Goal: Task Accomplishment & Management: Use online tool/utility

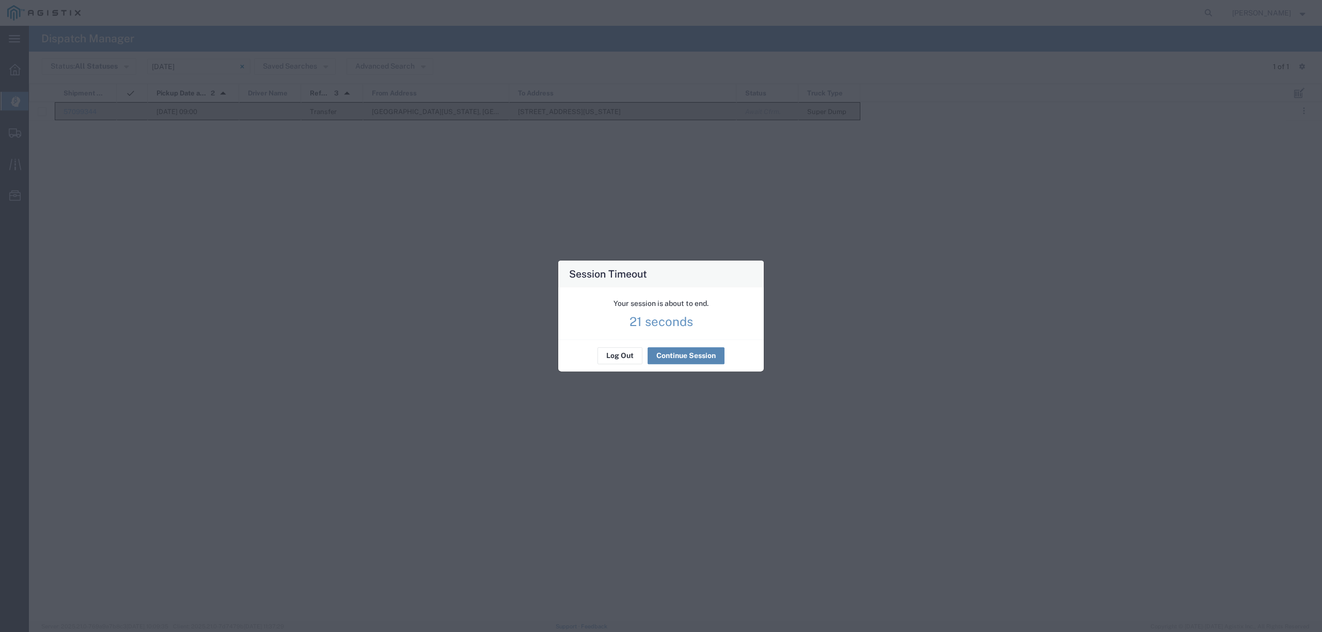
click at [674, 355] on button "Continue Session" at bounding box center [685, 356] width 77 height 17
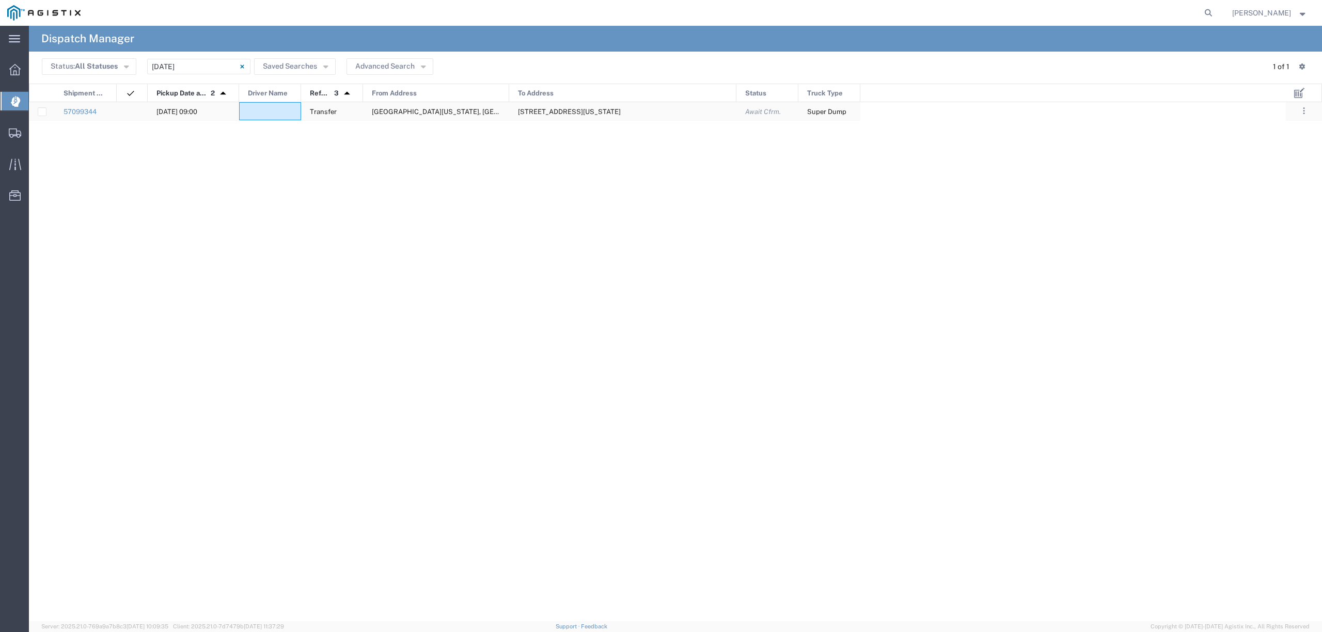
click at [268, 110] on div at bounding box center [270, 111] width 62 height 18
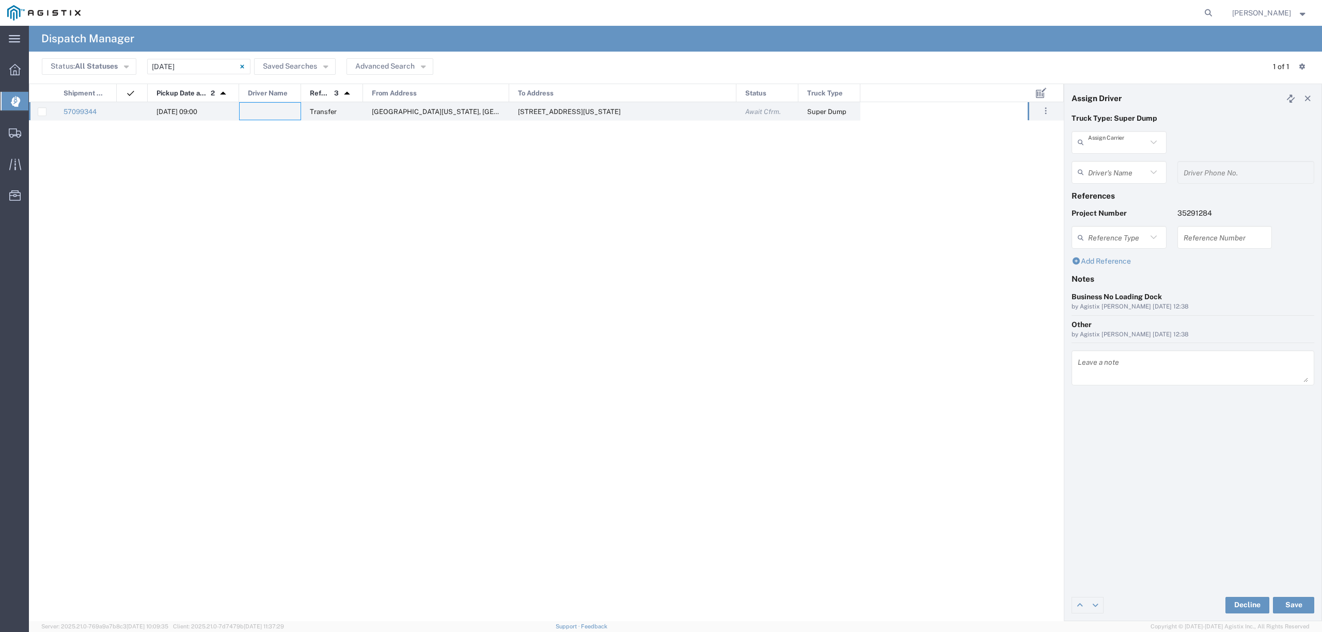
click at [1097, 137] on input "text" at bounding box center [1117, 142] width 59 height 18
click at [1111, 175] on span "TC Trucklines Inc" at bounding box center [1118, 169] width 93 height 16
type input "TC Trucklines Inc"
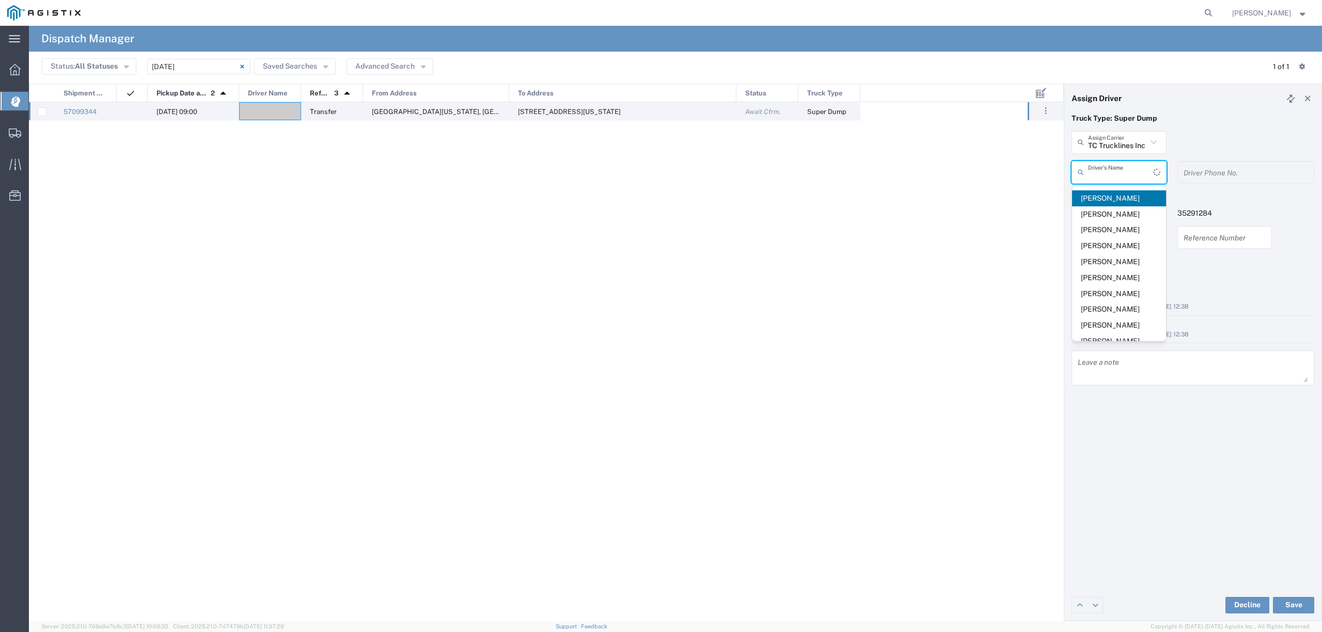
click at [1111, 175] on input "text" at bounding box center [1120, 172] width 65 height 18
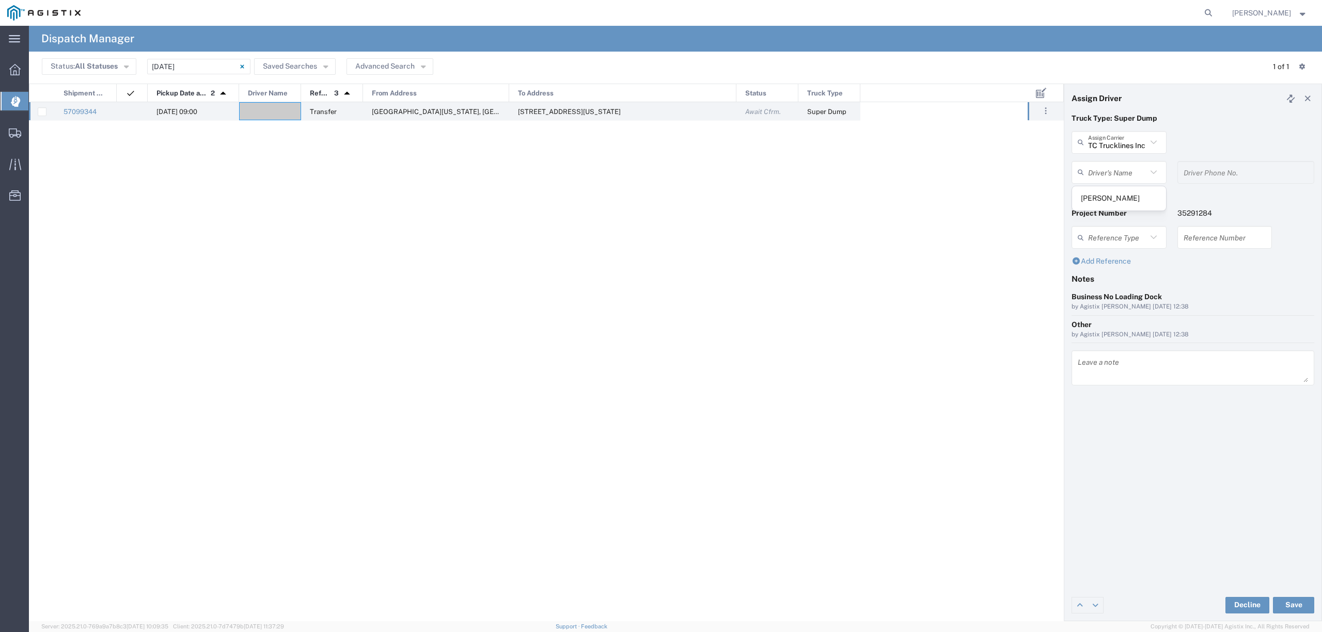
click at [1118, 207] on div "[PERSON_NAME]" at bounding box center [1118, 198] width 93 height 24
click at [1110, 199] on span "[PERSON_NAME]" at bounding box center [1118, 199] width 93 height 16
type input "[PERSON_NAME]"
type input "5593756728"
click at [1294, 608] on button "Save" at bounding box center [1293, 605] width 41 height 17
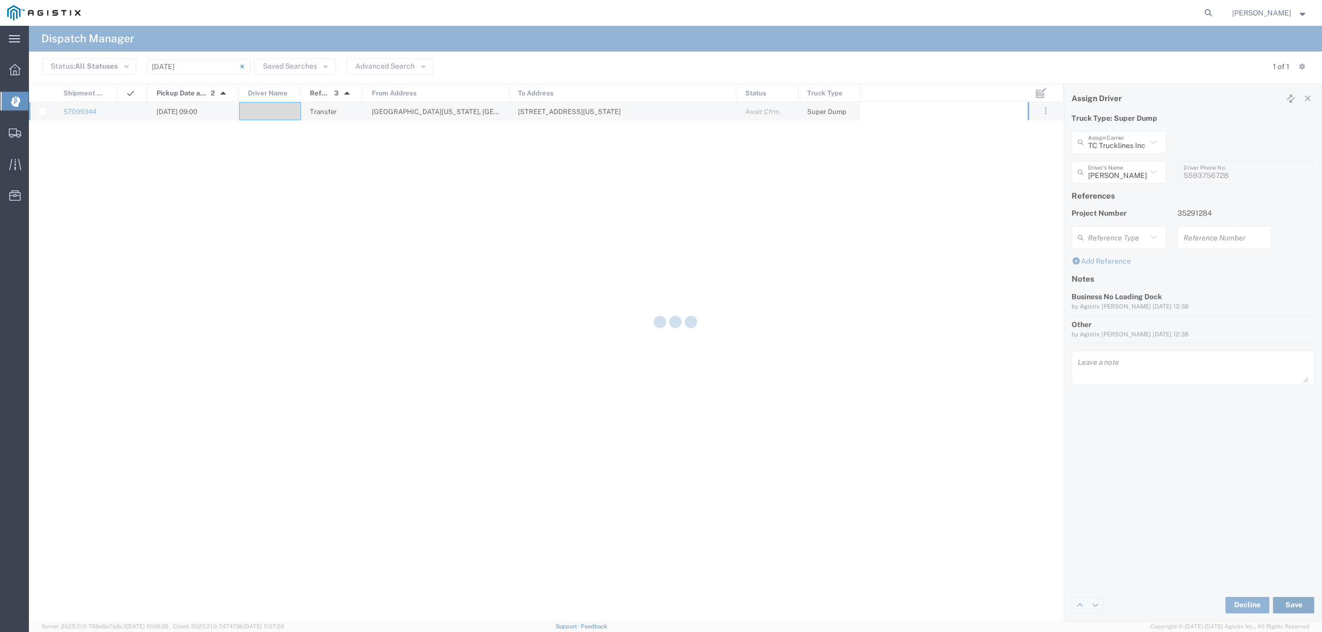
type input "[PERSON_NAME]"
type input "TC Trucklines Inc"
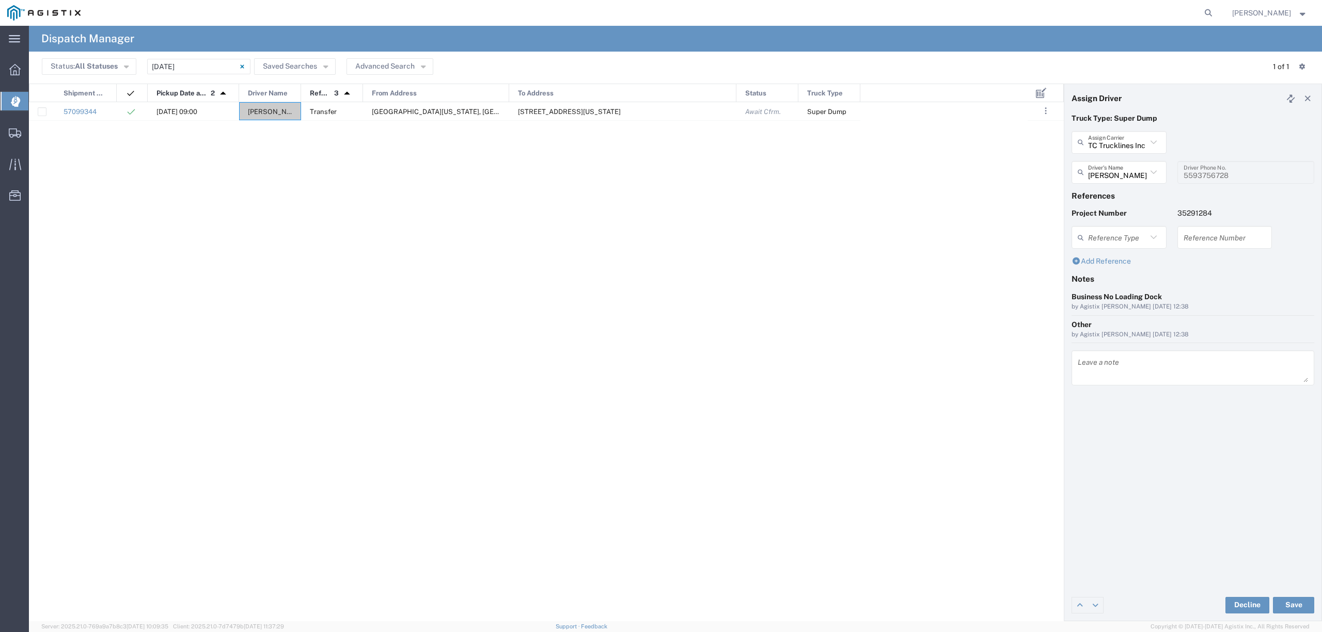
click at [302, 188] on div "57099344 [DATE] 09:00 Taranbir [STREET_ADDRESS][GEOGRAPHIC_DATA][US_STATE][STRE…" at bounding box center [528, 362] width 998 height 520
click at [262, 149] on div "57099344 [DATE] 09:00 Taranbir [STREET_ADDRESS][GEOGRAPHIC_DATA][US_STATE][STRE…" at bounding box center [528, 362] width 998 height 520
click at [215, 61] on input "[DATE] - [DATE]" at bounding box center [198, 66] width 103 height 15
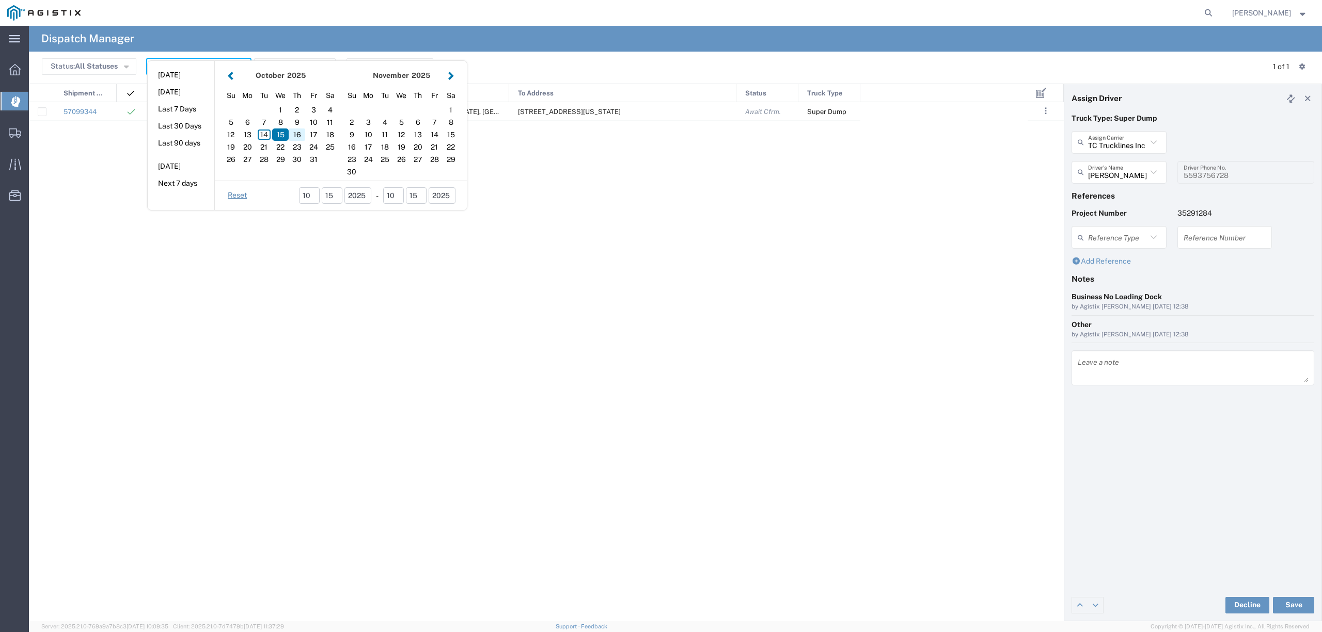
click at [294, 135] on div "16" at bounding box center [297, 135] width 17 height 12
type input "[DATE]"
type input "[DATE] - [DATE]"
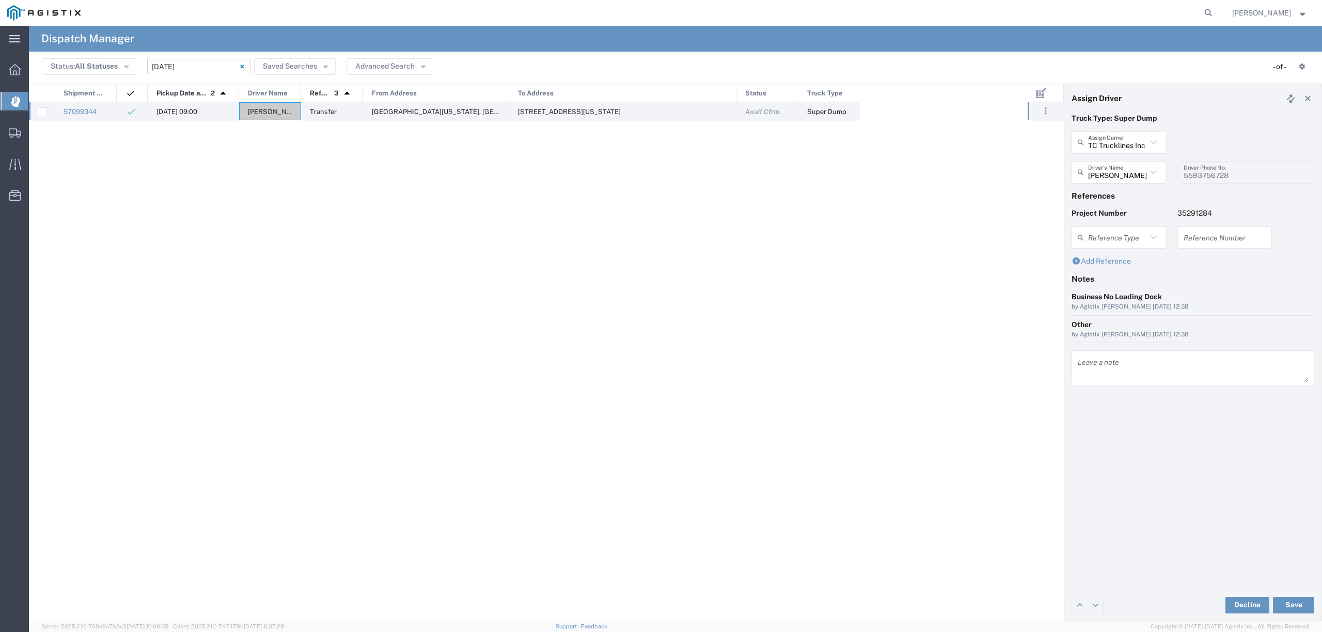
click at [199, 67] on input "[DATE] - [DATE]" at bounding box center [198, 66] width 103 height 15
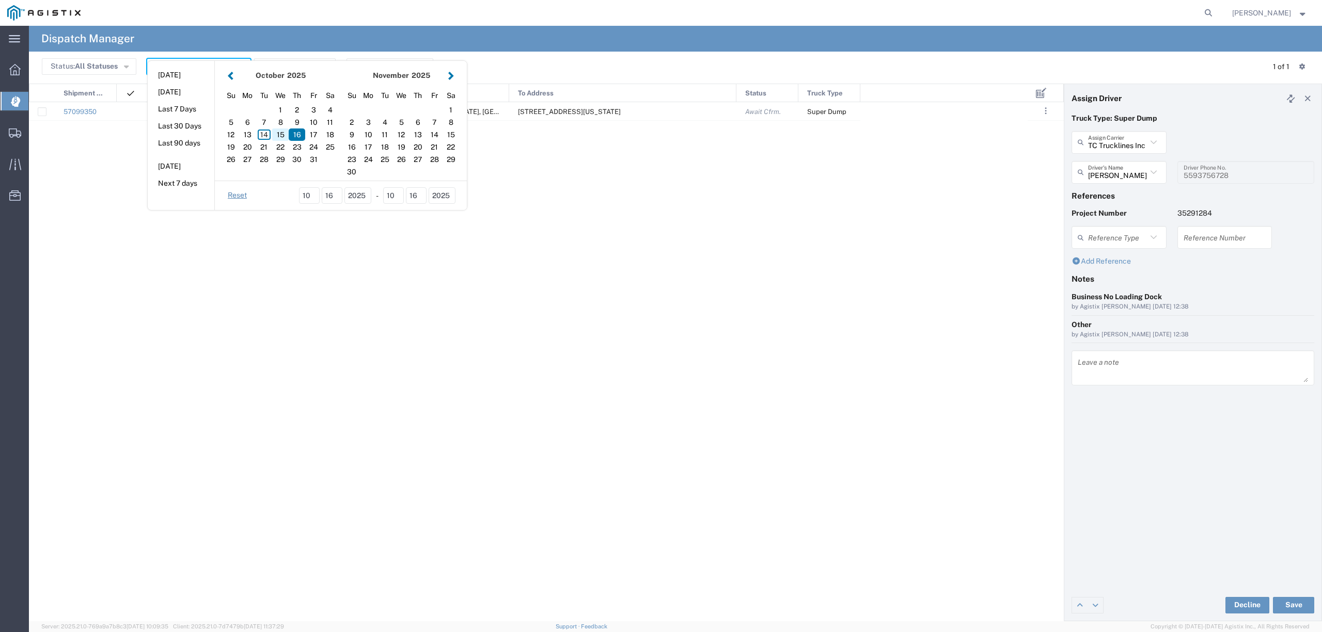
click at [281, 133] on div "15" at bounding box center [280, 135] width 17 height 12
type input "[DATE]"
type input "[DATE] - [DATE]"
